Goal: Task Accomplishment & Management: Use online tool/utility

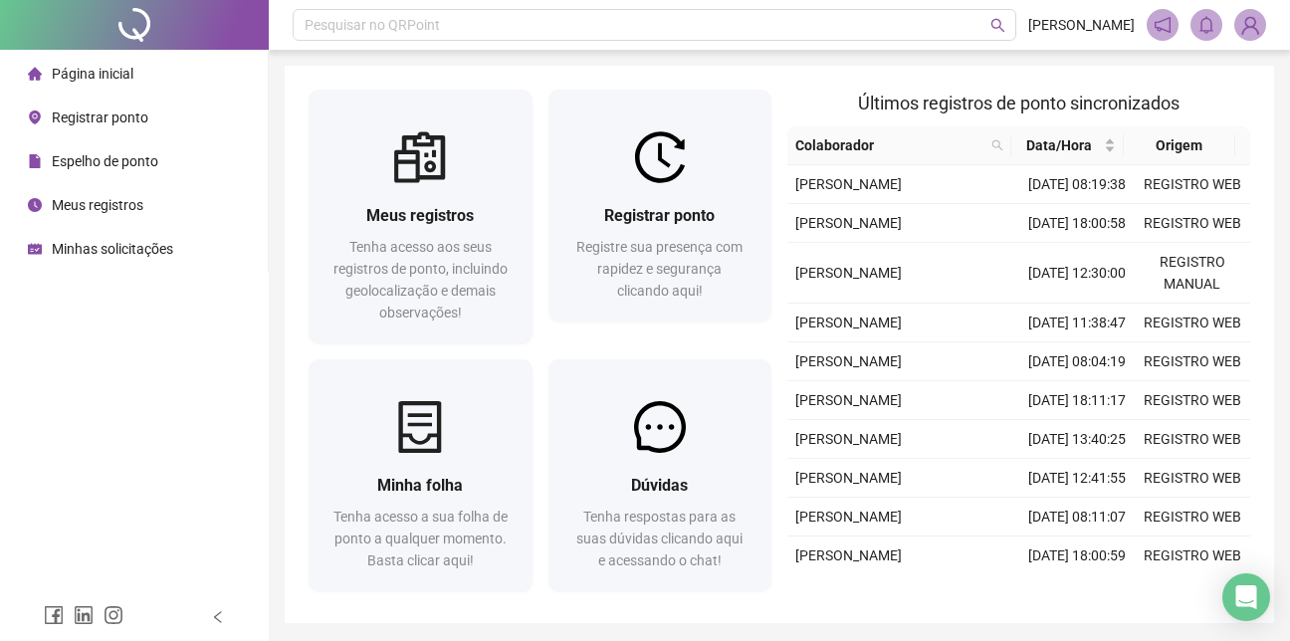
drag, startPoint x: 86, startPoint y: 158, endPoint x: 124, endPoint y: 159, distance: 38.8
click at [86, 159] on span "Espelho de ponto" at bounding box center [105, 161] width 106 height 16
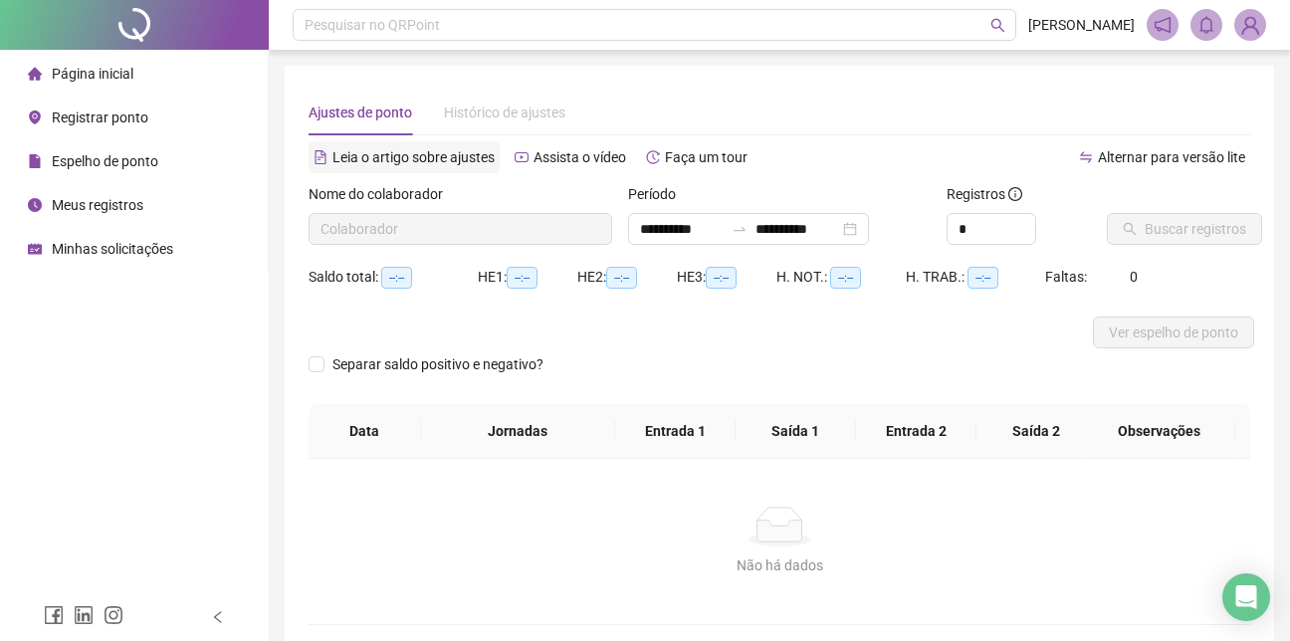
type input "**********"
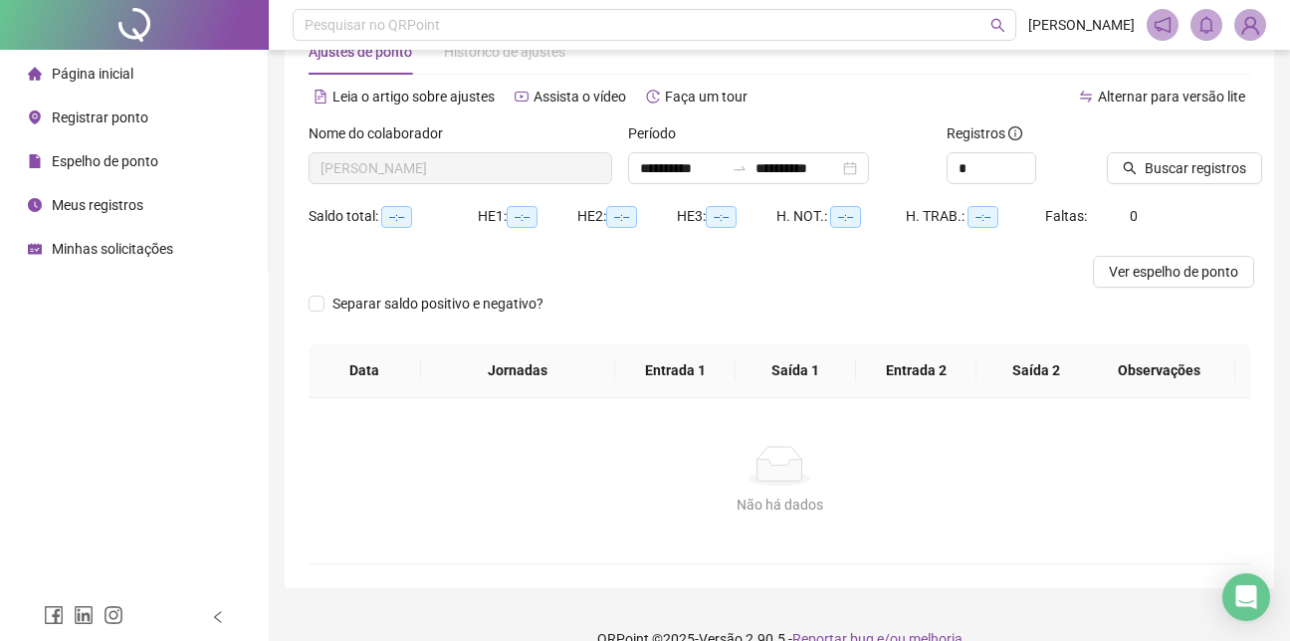
scroll to position [94, 0]
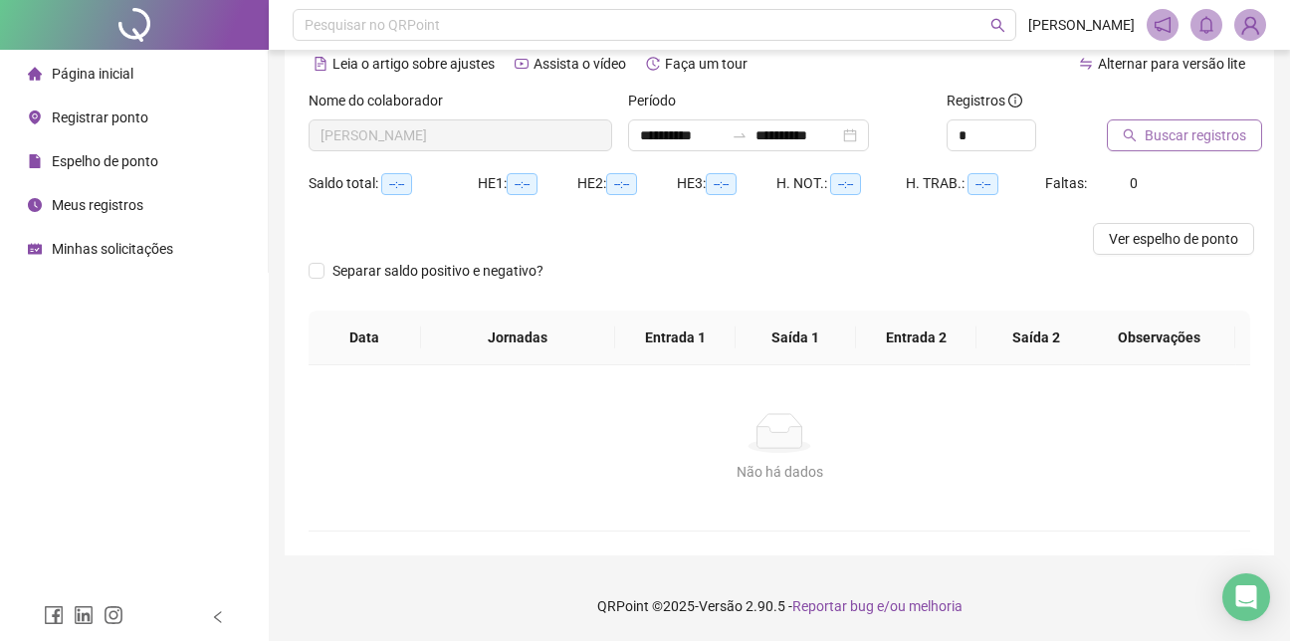
click at [1182, 146] on button "Buscar registros" at bounding box center [1183, 135] width 155 height 32
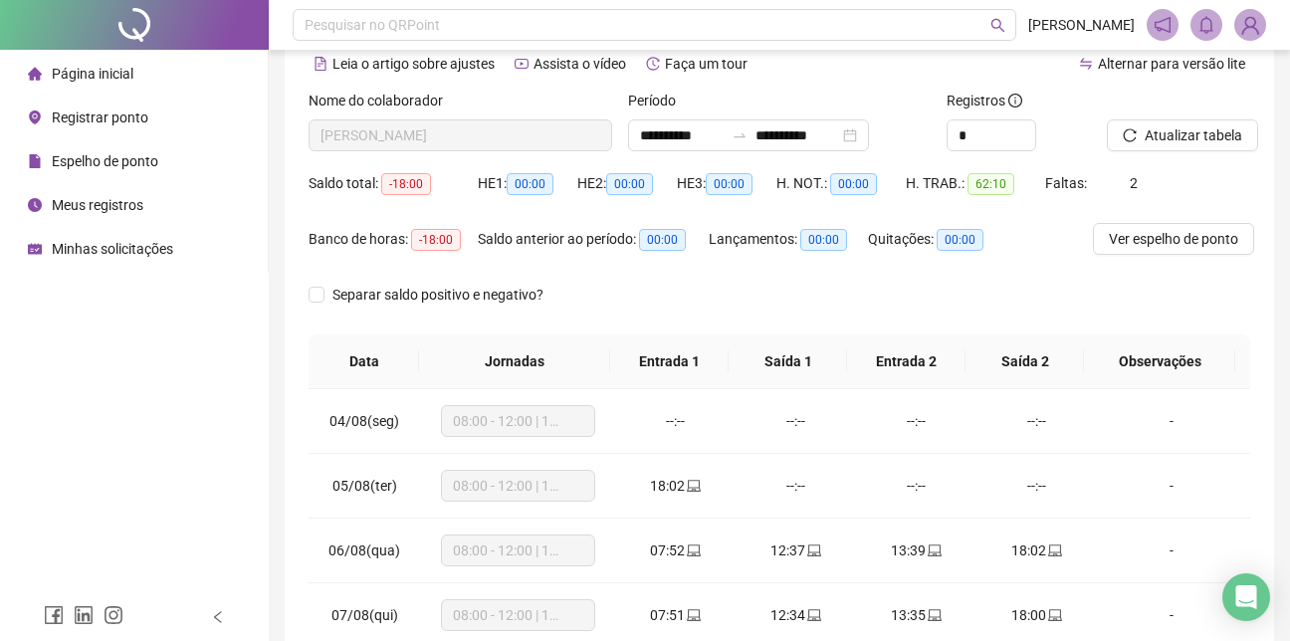
scroll to position [78, 0]
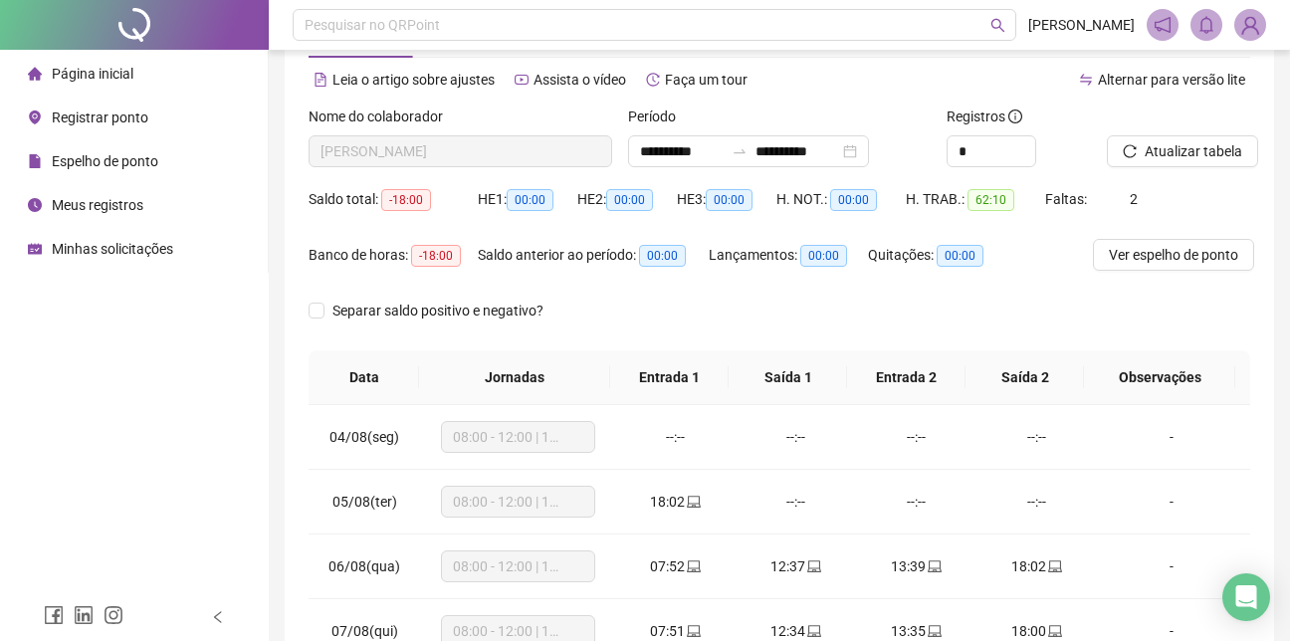
click at [170, 363] on div "Página inicial Registrar ponto Espelho de ponto Meus registros Minhas solicitaç…" at bounding box center [134, 296] width 269 height 593
click at [46, 64] on div "Página inicial" at bounding box center [80, 74] width 105 height 40
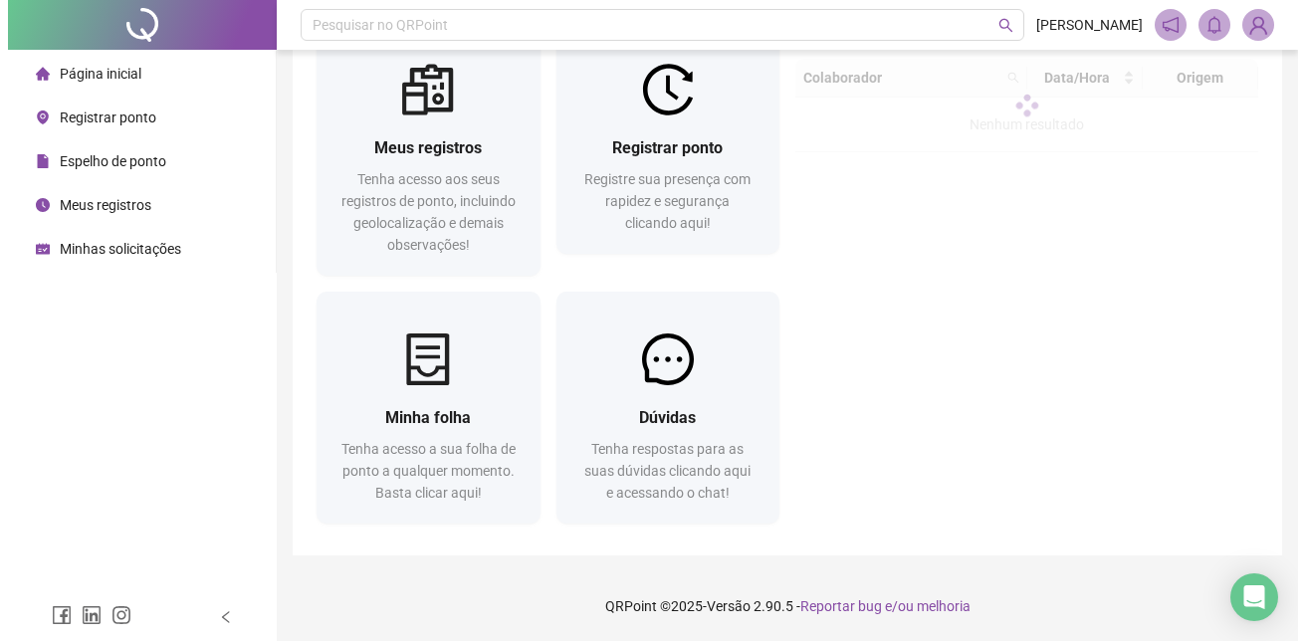
scroll to position [68, 0]
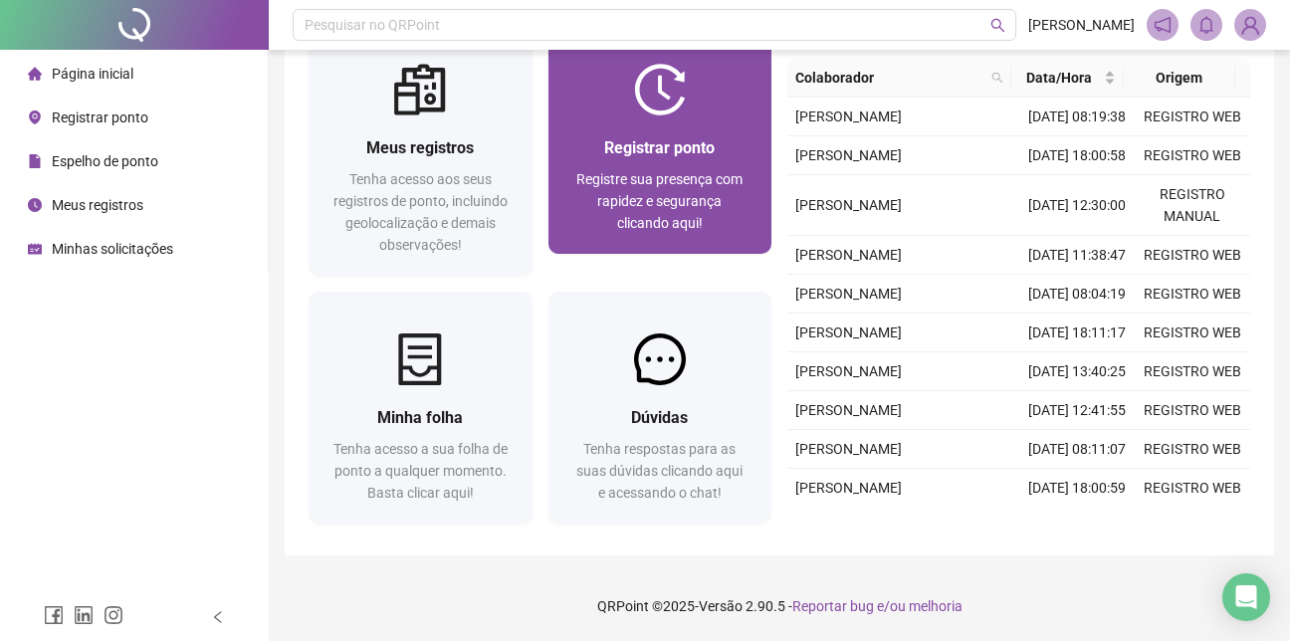
click at [603, 116] on div "Registrar ponto Registre sua presença com rapidez e segurança clicando aqui!" at bounding box center [660, 184] width 224 height 138
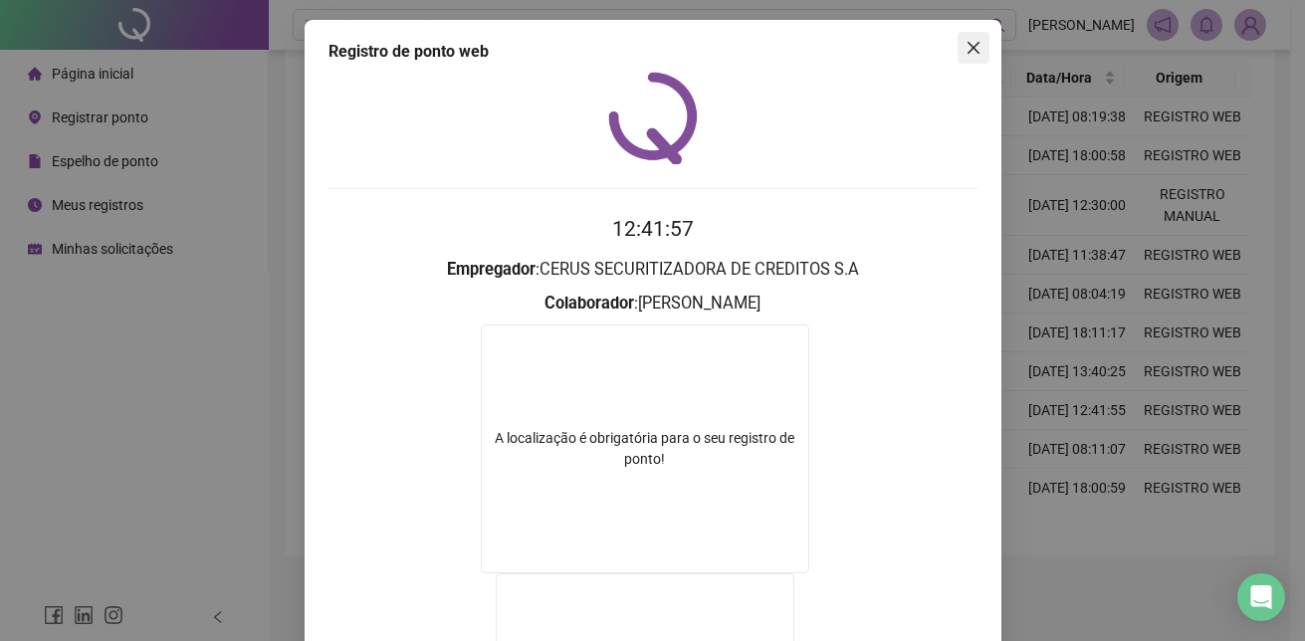
click at [965, 41] on icon "close" at bounding box center [973, 48] width 16 height 16
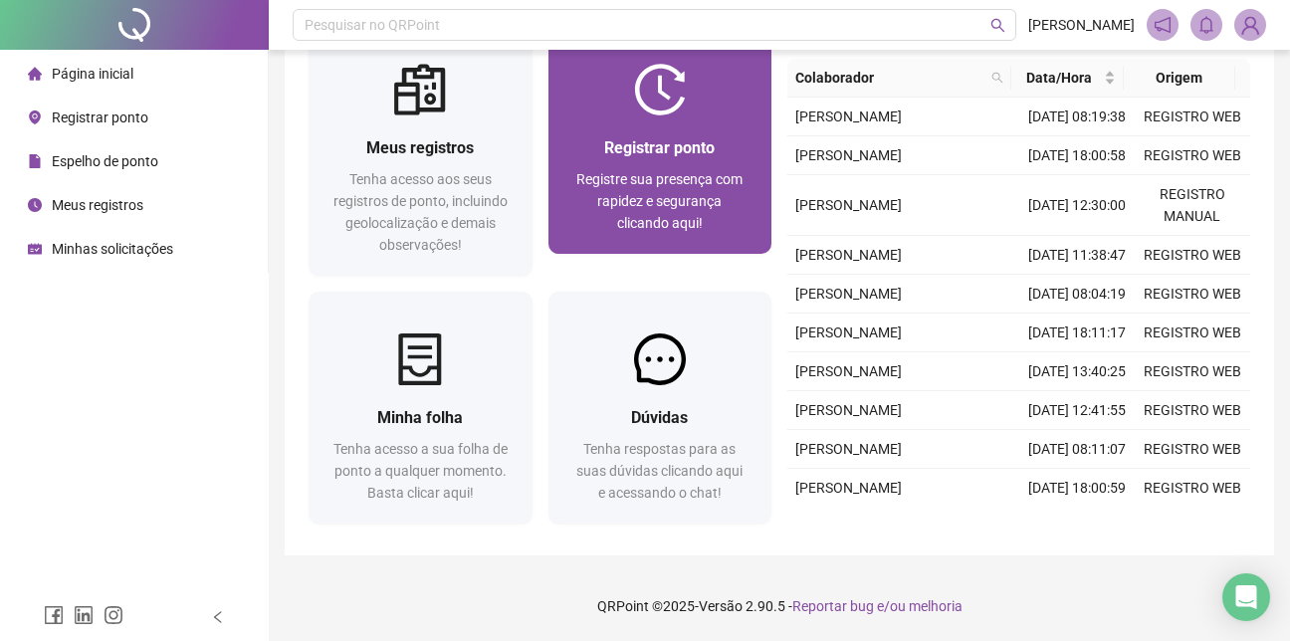
click at [714, 206] on span "Registre sua presença com rapidez e segurança clicando aqui!" at bounding box center [659, 201] width 166 height 60
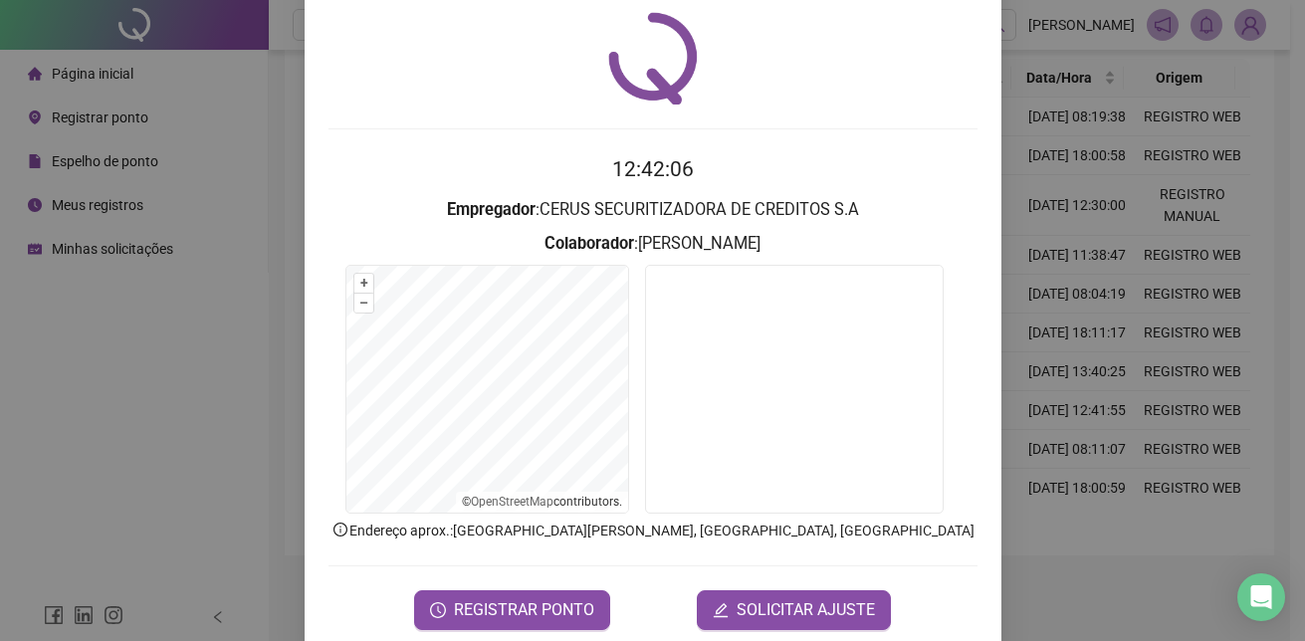
scroll to position [93, 0]
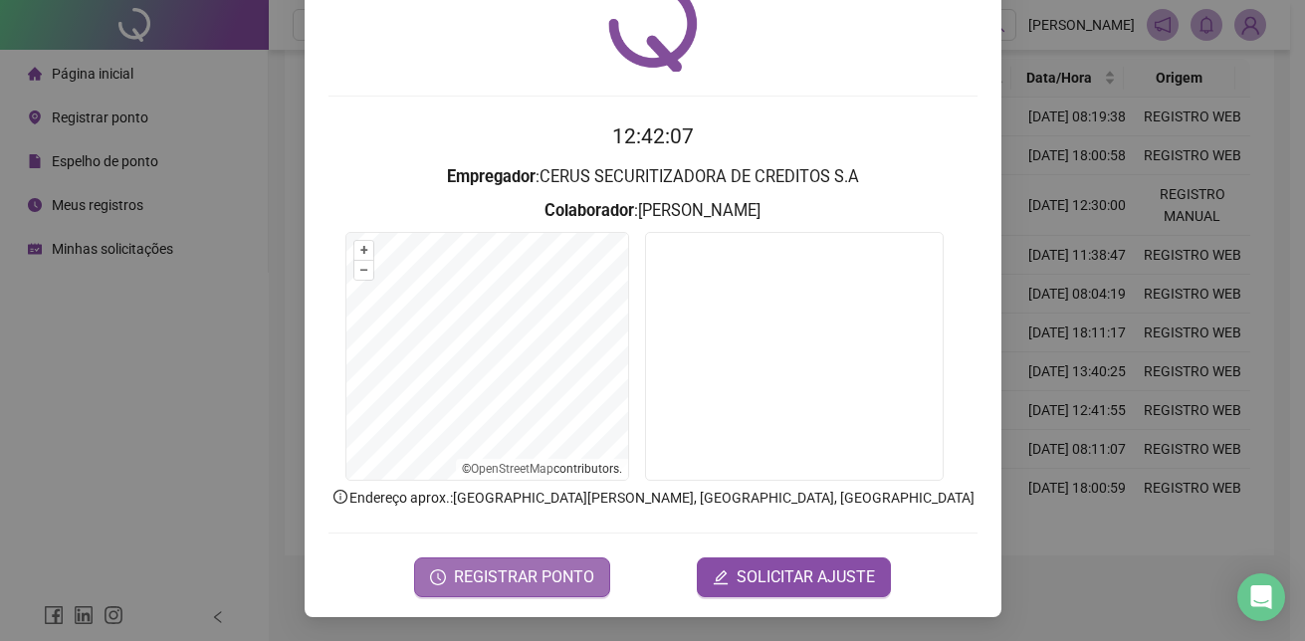
click at [548, 584] on span "REGISTRAR PONTO" at bounding box center [524, 577] width 140 height 24
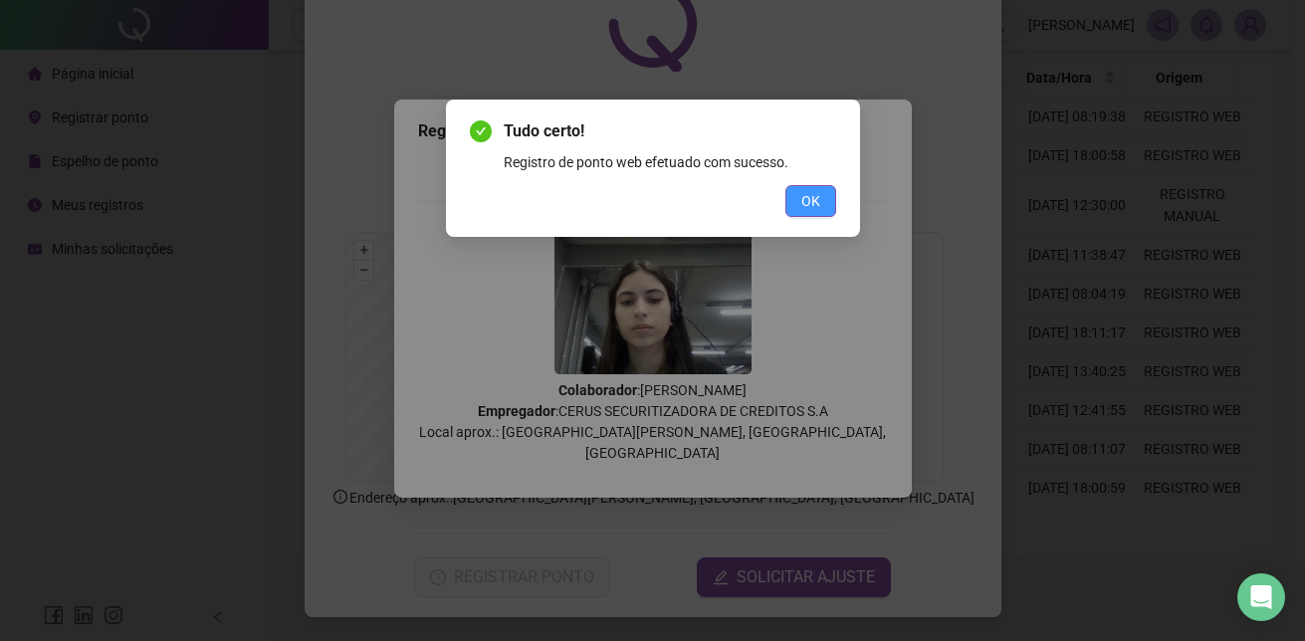
click at [816, 196] on span "OK" at bounding box center [810, 201] width 19 height 22
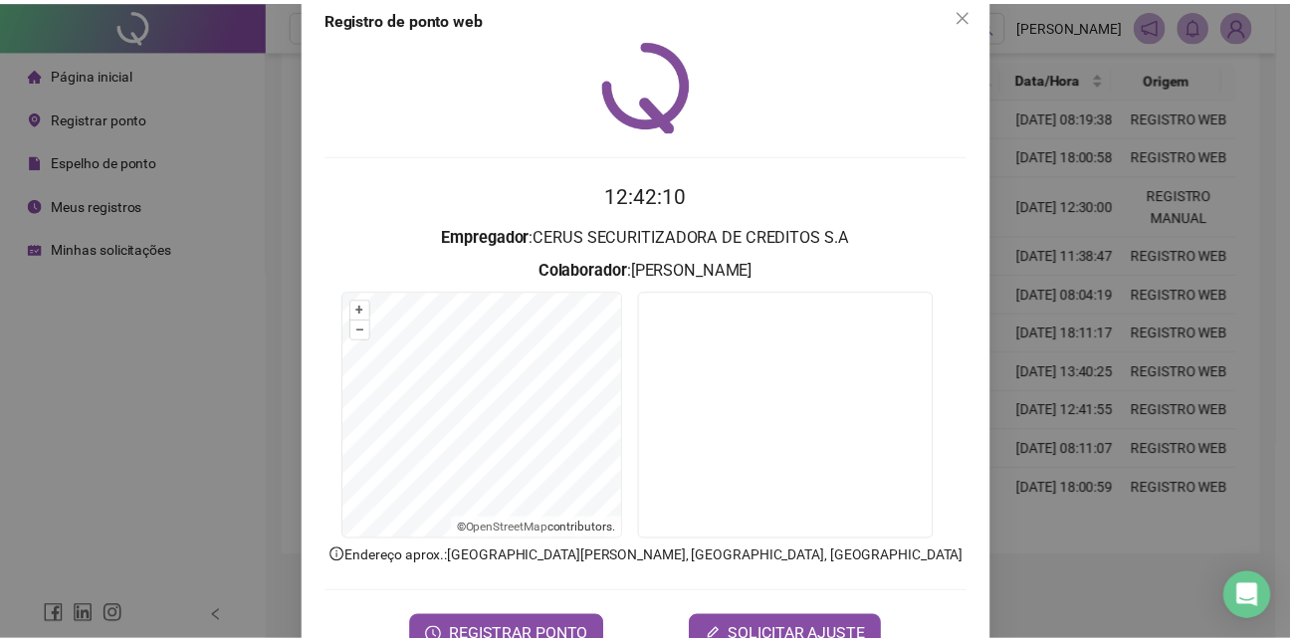
scroll to position [0, 0]
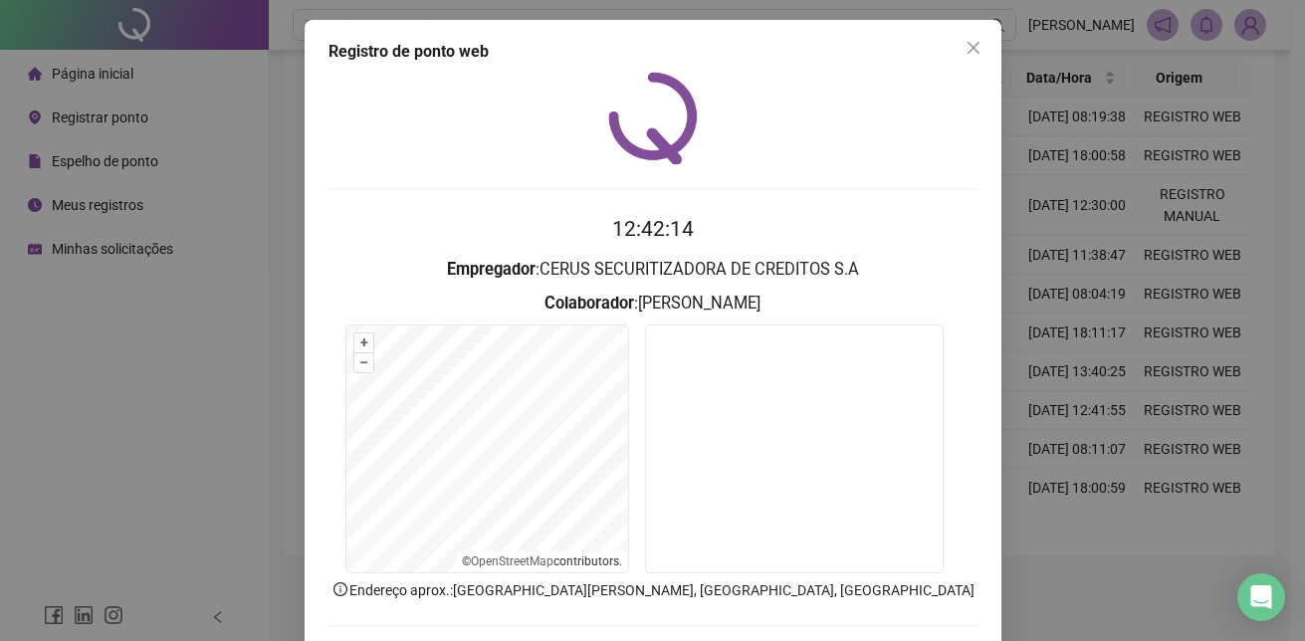
click at [965, 43] on icon "close" at bounding box center [973, 48] width 16 height 16
